Goal: Information Seeking & Learning: Learn about a topic

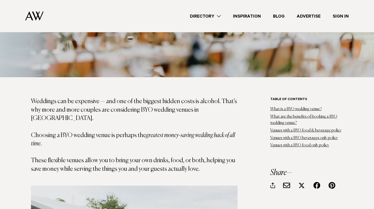
scroll to position [225, 0]
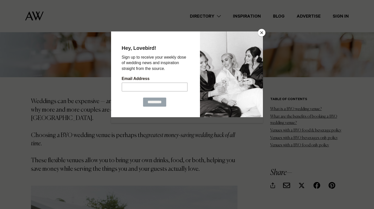
click at [261, 32] on button "Close" at bounding box center [262, 33] width 8 height 8
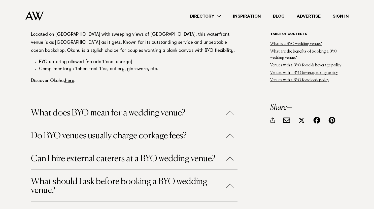
scroll to position [3063, 0]
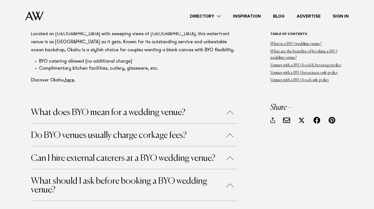
click at [229, 108] on button "What does BYO mean for a wedding venue?" at bounding box center [134, 112] width 206 height 9
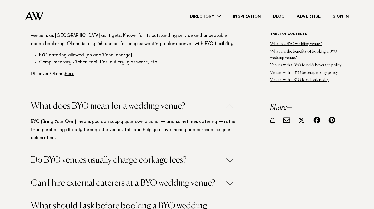
scroll to position [3073, 0]
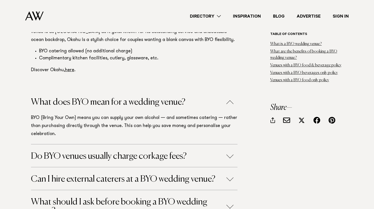
click at [230, 152] on button "Do BYO venues usually charge corkage fees?" at bounding box center [134, 156] width 206 height 9
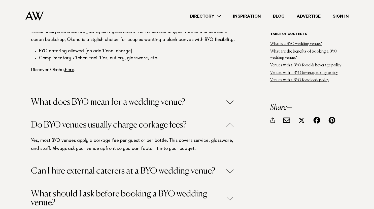
click at [229, 167] on button "Can I hire external caterers at a BYO wedding venue?" at bounding box center [134, 171] width 206 height 9
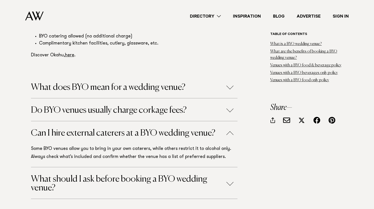
scroll to position [3087, 0]
click at [225, 175] on button "What should I ask before booking a BYO wedding venue?" at bounding box center [134, 184] width 206 height 18
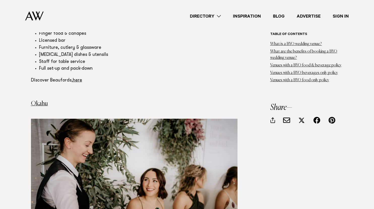
scroll to position [2827, 0]
click at [276, 78] on link "Venues with a BYO food only policy" at bounding box center [299, 80] width 59 height 4
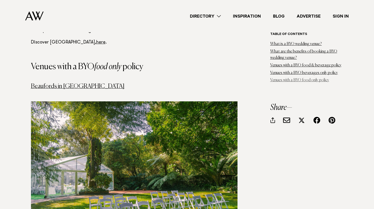
scroll to position [2553, 0]
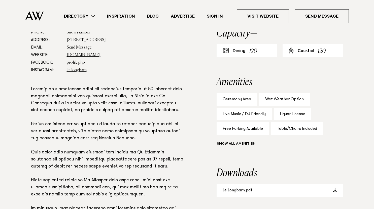
scroll to position [291, 0]
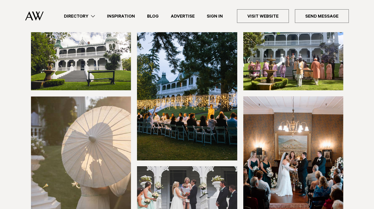
scroll to position [31, 0]
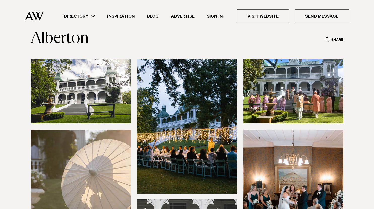
click at [118, 90] on img at bounding box center [81, 91] width 100 height 64
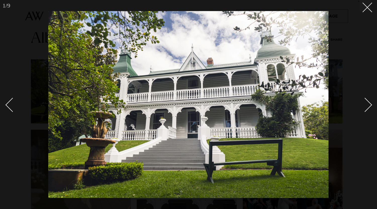
click at [368, 102] on div "Next slide" at bounding box center [365, 105] width 14 height 14
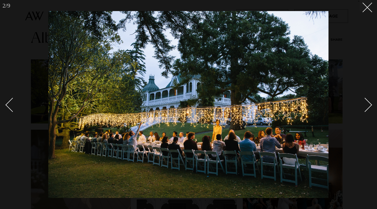
click at [368, 102] on div "Next slide" at bounding box center [365, 105] width 14 height 14
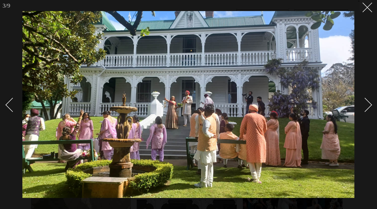
click at [368, 102] on div "Next slide" at bounding box center [365, 105] width 14 height 14
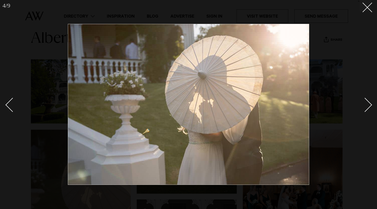
click at [368, 102] on div "Next slide" at bounding box center [365, 105] width 14 height 14
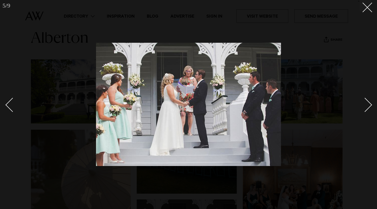
click at [368, 102] on div "Next slide" at bounding box center [365, 105] width 14 height 14
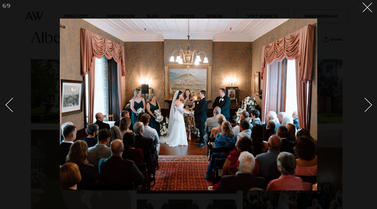
click at [368, 102] on div "Next slide" at bounding box center [365, 105] width 14 height 14
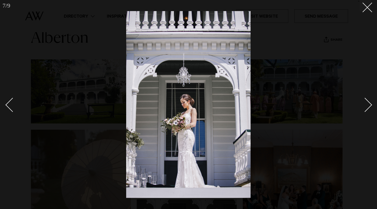
click at [368, 102] on div "Next slide" at bounding box center [365, 105] width 14 height 14
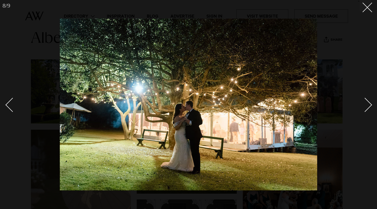
click at [368, 102] on div "Next slide" at bounding box center [365, 105] width 14 height 14
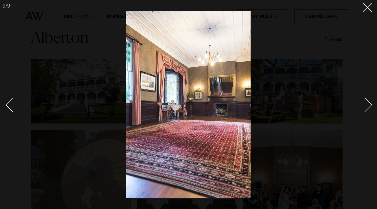
click at [368, 102] on div "Next slide" at bounding box center [365, 105] width 14 height 14
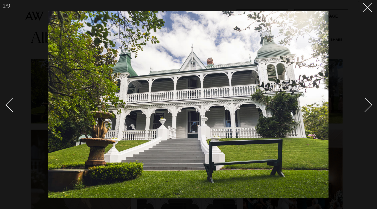
click at [368, 102] on div "Next slide" at bounding box center [365, 105] width 14 height 14
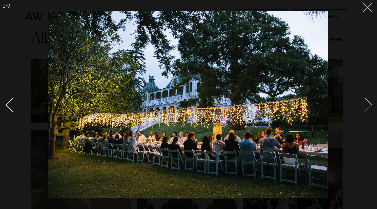
click at [367, 10] on button at bounding box center [365, 5] width 11 height 11
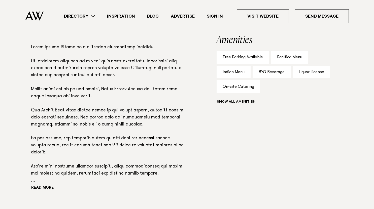
scroll to position [329, 0]
drag, startPoint x: 227, startPoint y: 72, endPoint x: 211, endPoint y: 71, distance: 15.9
click at [211, 71] on div "Phone: Show Number 09 411 7626 Address: 972 Old North Road, Waimauku 0882 Email…" at bounding box center [187, 100] width 354 height 227
click at [225, 70] on div "Indian Menu" at bounding box center [233, 72] width 34 height 13
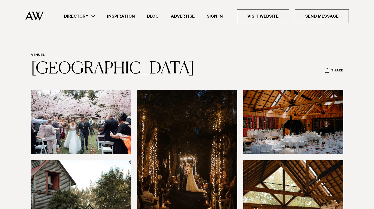
scroll to position [0, 0]
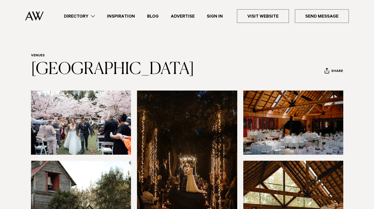
click at [71, 131] on img at bounding box center [81, 123] width 100 height 64
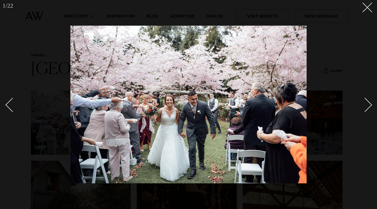
click at [364, 107] on div "Next slide" at bounding box center [365, 105] width 14 height 14
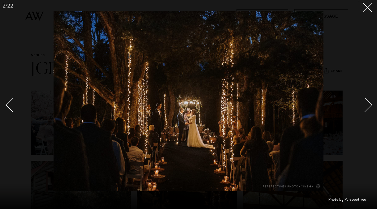
click at [364, 107] on div "Next slide" at bounding box center [365, 105] width 14 height 14
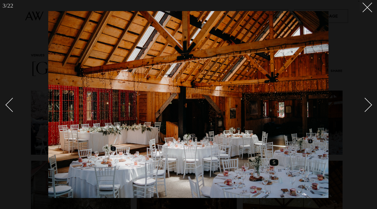
click at [369, 106] on div "Next slide" at bounding box center [365, 105] width 14 height 14
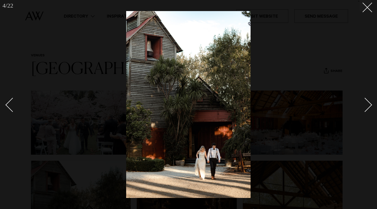
click at [369, 106] on div "Next slide" at bounding box center [365, 105] width 14 height 14
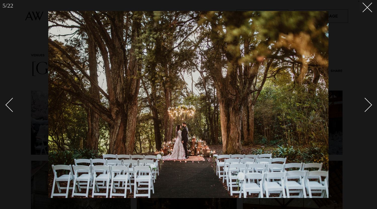
click at [368, 105] on div "Next slide" at bounding box center [365, 105] width 14 height 14
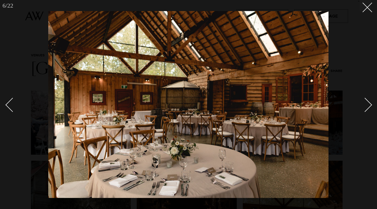
click at [368, 105] on div "Next slide" at bounding box center [365, 105] width 14 height 14
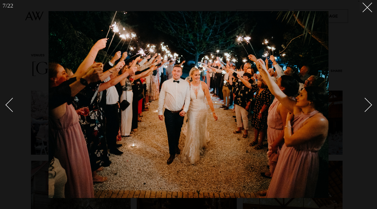
click at [367, 105] on div "Next slide" at bounding box center [365, 105] width 14 height 14
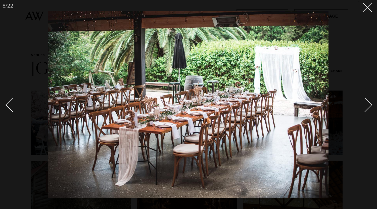
click at [367, 105] on div "Next slide" at bounding box center [365, 105] width 14 height 14
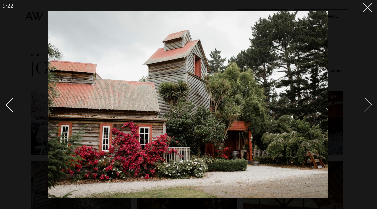
click at [367, 105] on div "Next slide" at bounding box center [365, 105] width 14 height 14
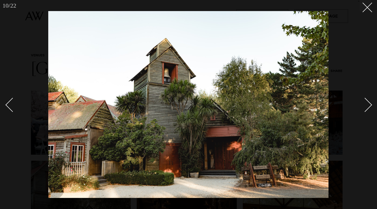
click at [367, 105] on div "Next slide" at bounding box center [365, 105] width 14 height 14
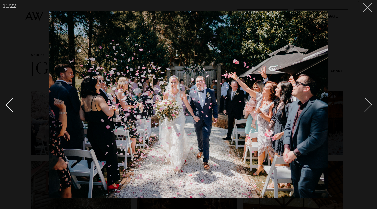
click at [366, 10] on button at bounding box center [365, 5] width 11 height 11
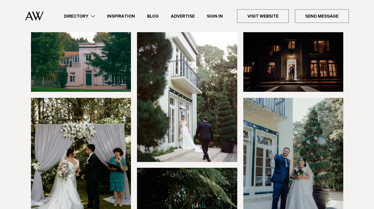
scroll to position [62, 0]
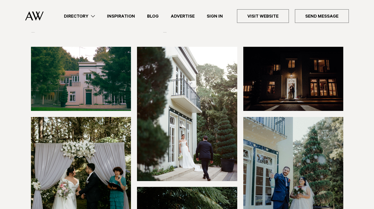
click at [71, 60] on img at bounding box center [81, 79] width 100 height 64
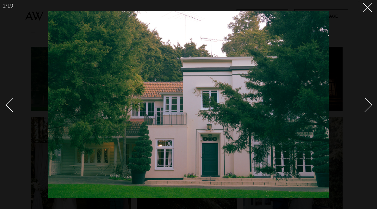
click at [365, 101] on div "Next slide" at bounding box center [365, 105] width 14 height 14
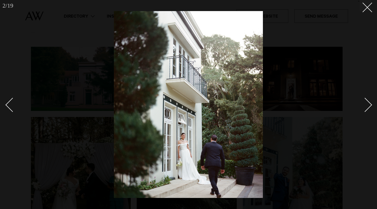
click at [368, 100] on link at bounding box center [363, 104] width 18 height 25
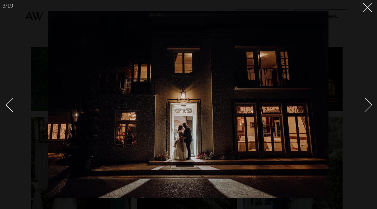
click at [368, 100] on link at bounding box center [363, 104] width 18 height 25
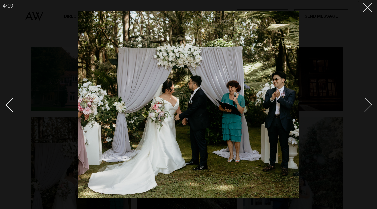
click at [368, 100] on link at bounding box center [363, 104] width 18 height 25
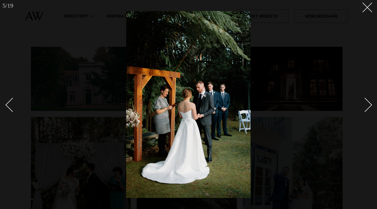
click at [368, 100] on link at bounding box center [363, 104] width 18 height 25
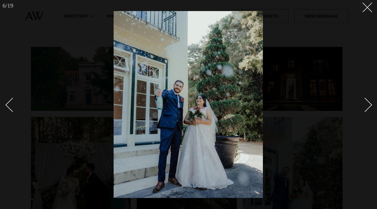
click at [368, 100] on link at bounding box center [363, 104] width 18 height 25
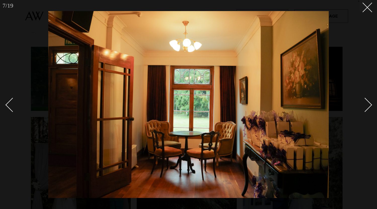
click at [368, 100] on link at bounding box center [363, 104] width 18 height 25
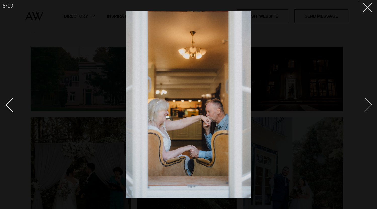
click at [368, 100] on link at bounding box center [363, 104] width 18 height 25
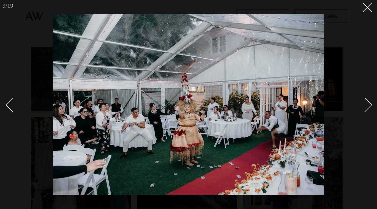
click at [368, 100] on link at bounding box center [363, 104] width 18 height 25
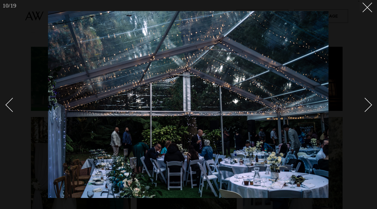
click at [368, 100] on link at bounding box center [363, 104] width 18 height 25
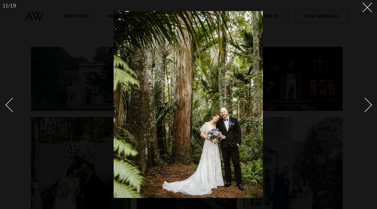
click at [368, 100] on link at bounding box center [363, 104] width 18 height 25
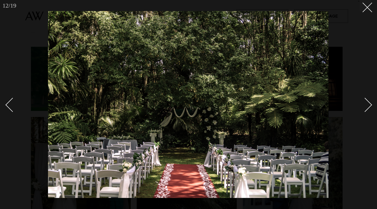
click at [368, 100] on link at bounding box center [363, 104] width 18 height 25
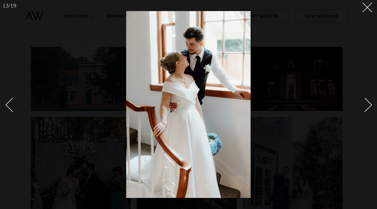
click at [368, 58] on div at bounding box center [188, 104] width 377 height 209
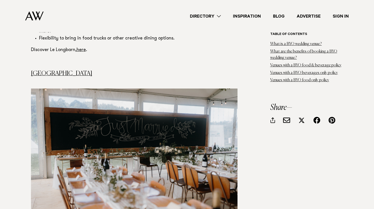
scroll to position [1040, 0]
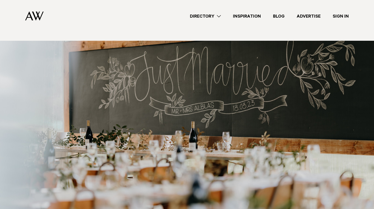
scroll to position [0, 0]
